Goal: Task Accomplishment & Management: Manage account settings

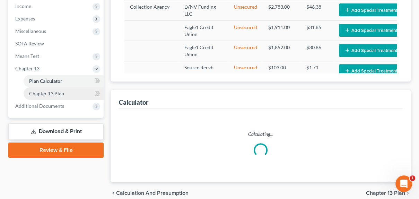
select select "59"
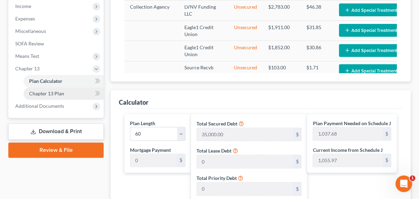
click at [41, 95] on span "Chapter 13 Plan" at bounding box center [46, 93] width 35 height 6
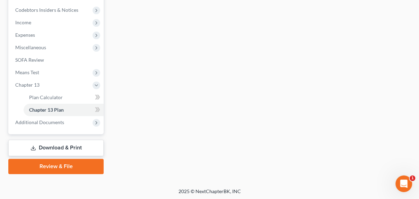
scroll to position [206, 0]
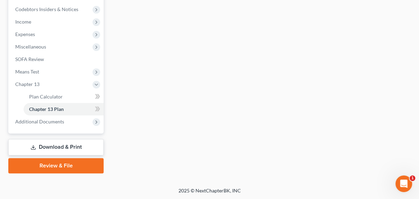
click at [61, 144] on link "Download & Print" at bounding box center [55, 147] width 95 height 16
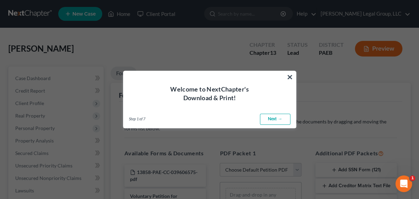
click at [274, 118] on link "Next →" at bounding box center [275, 119] width 30 height 11
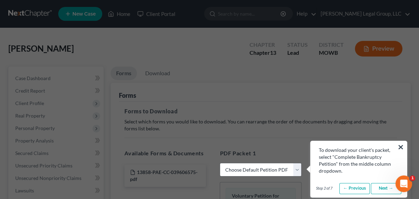
select select "0"
click at [400, 147] on button "×" at bounding box center [400, 146] width 7 height 11
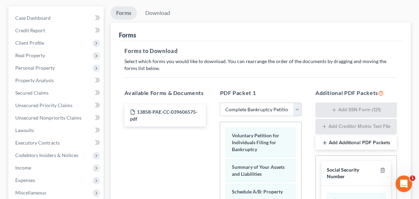
scroll to position [55, 0]
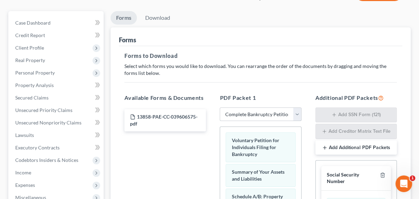
click at [296, 114] on select "Choose Default Petition PDF Packet Complete Bankruptcy Petition (all forms and …" at bounding box center [260, 114] width 81 height 14
click at [220, 107] on select "Choose Default Petition PDF Packet Complete Bankruptcy Petition (all forms and …" at bounding box center [260, 114] width 81 height 14
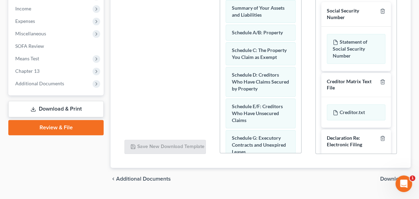
scroll to position [236, 0]
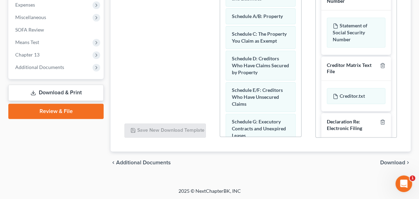
click at [388, 160] on span "Download" at bounding box center [392, 163] width 25 height 6
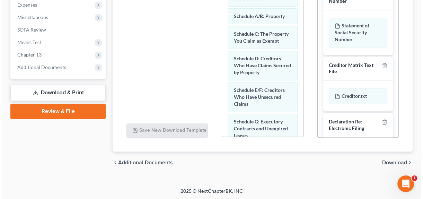
scroll to position [181, 0]
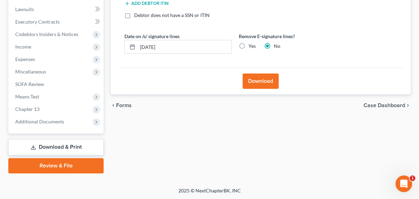
click at [263, 80] on button "Download" at bounding box center [260, 80] width 36 height 15
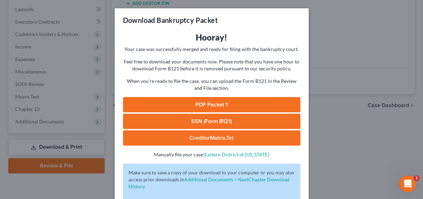
click at [229, 104] on link "PDF Packet 1" at bounding box center [211, 104] width 177 height 15
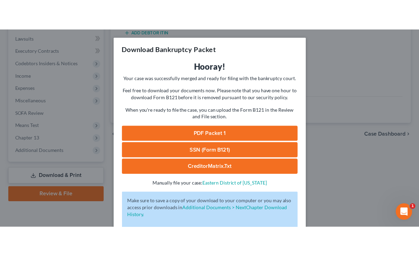
scroll to position [125, 0]
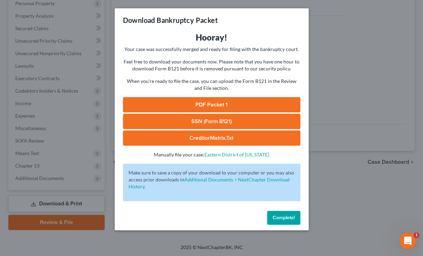
click at [279, 198] on span "Complete!" at bounding box center [284, 217] width 22 height 6
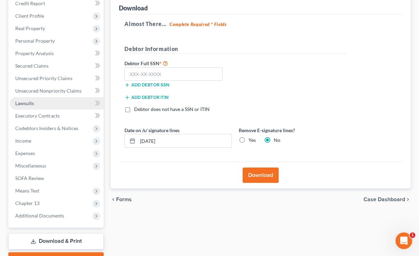
scroll to position [42, 0]
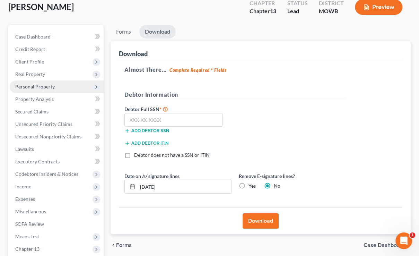
click at [39, 88] on span "Personal Property" at bounding box center [34, 86] width 39 height 6
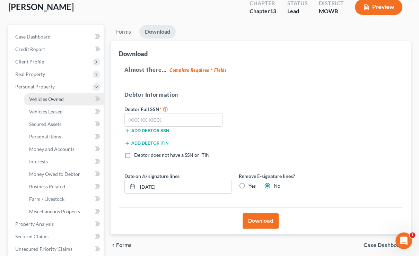
click at [52, 95] on link "Vehicles Owned" at bounding box center [64, 99] width 80 height 12
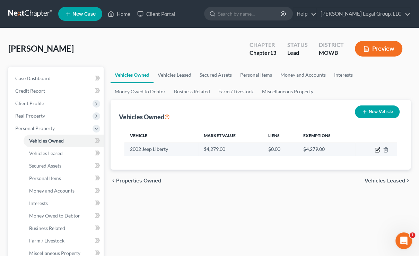
click at [376, 150] on icon "button" at bounding box center [377, 148] width 3 height 3
select select "0"
select select "24"
select select "0"
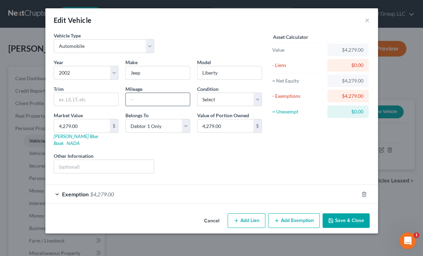
click at [163, 101] on input "text" at bounding box center [158, 99] width 64 height 13
type input "18,000"
click at [348, 198] on button "Save & Close" at bounding box center [345, 220] width 47 height 15
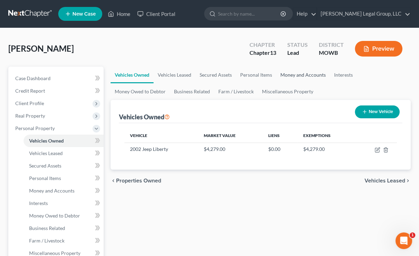
click at [295, 75] on link "Money and Accounts" at bounding box center [303, 75] width 54 height 17
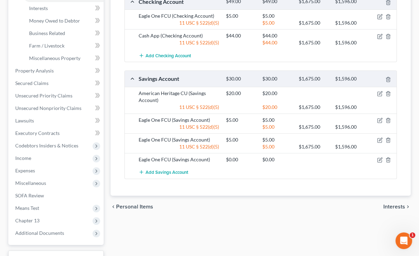
scroll to position [249, 0]
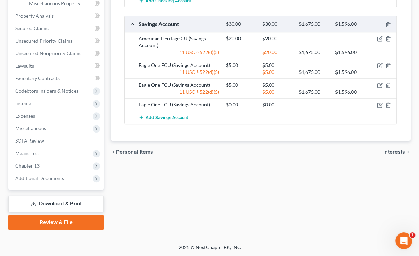
click at [310, 133] on div "Total Value Exempted Limit Remaining Cash on Hand $0.00 $0.00 $0.00 $0.00 Cash …" at bounding box center [260, 7] width 283 height 267
click at [54, 165] on span "Chapter 13" at bounding box center [57, 165] width 94 height 12
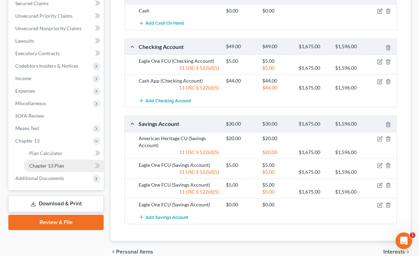
click at [55, 165] on span "Chapter 13 Plan" at bounding box center [46, 165] width 35 height 6
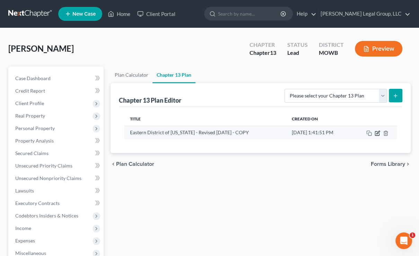
click at [378, 132] on icon "button" at bounding box center [377, 133] width 6 height 6
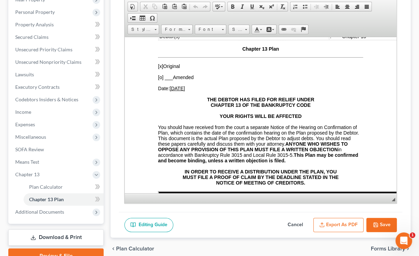
scroll to position [150, 0]
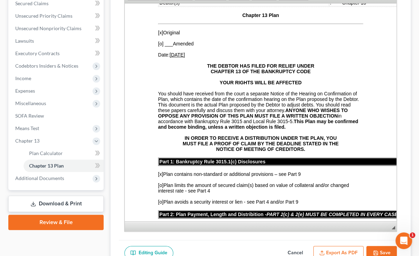
drag, startPoint x: 394, startPoint y: 165, endPoint x: 397, endPoint y: 201, distance: 36.2
click at [402, 198] on div "Chapter 13 Plan Name Eastern District of [US_STATE] - Revised [DATE] - COPY Ric…" at bounding box center [260, 99] width 300 height 332
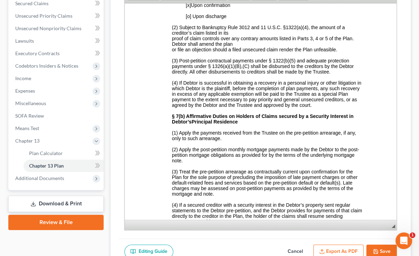
scroll to position [1330, 0]
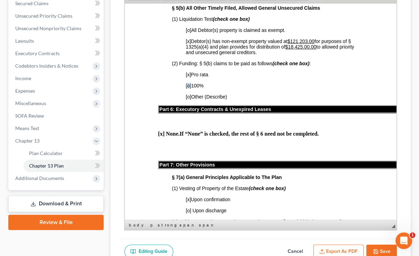
click at [189, 88] on span "[o]" at bounding box center [189, 85] width 6 height 6
click at [188, 77] on span "[x]" at bounding box center [188, 74] width 5 height 6
click at [382, 198] on button "Save" at bounding box center [381, 251] width 30 height 15
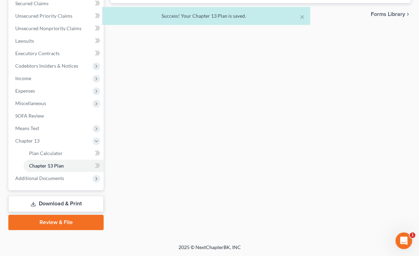
drag, startPoint x: 346, startPoint y: 101, endPoint x: 343, endPoint y: 92, distance: 9.6
click at [346, 101] on div "Plan Calculator Chapter 13 Plan Chapter 13 Plan Editor Please select your Chapt…" at bounding box center [260, 73] width 307 height 313
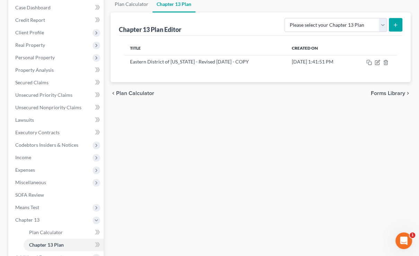
scroll to position [67, 0]
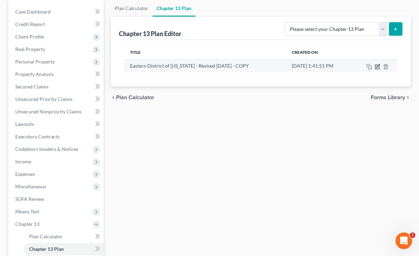
click at [375, 67] on icon "button" at bounding box center [377, 66] width 4 height 4
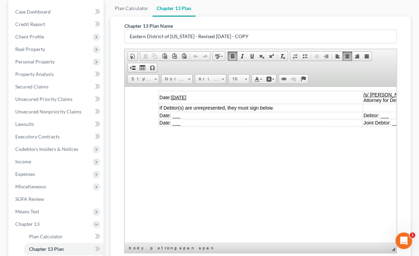
scroll to position [2239, 0]
click at [183, 100] on u "[DATE]" at bounding box center [178, 97] width 15 height 6
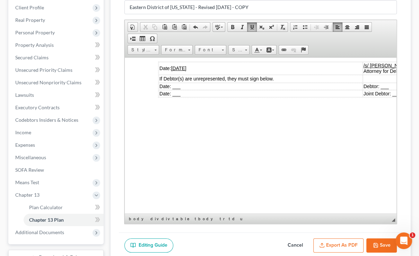
scroll to position [150, 0]
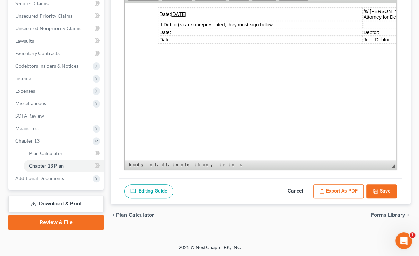
click at [387, 193] on button "Save" at bounding box center [381, 191] width 30 height 15
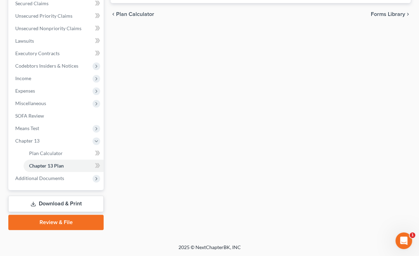
click at [347, 114] on div "Plan Calculator Chapter 13 Plan Chapter 13 Plan Editor Please select your Chapt…" at bounding box center [260, 73] width 307 height 313
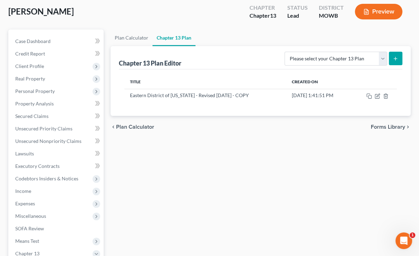
scroll to position [0, 0]
